Goal: Task Accomplishment & Management: Complete application form

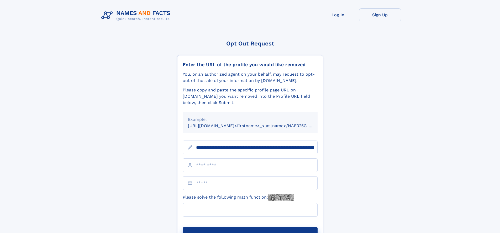
scroll to position [0, 54]
type input "**********"
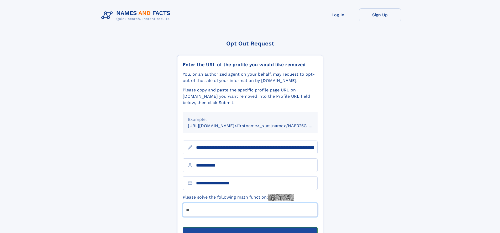
type input "**"
click at [250, 227] on button "Submit Opt Out Request" at bounding box center [250, 235] width 135 height 17
